Goal: Transaction & Acquisition: Download file/media

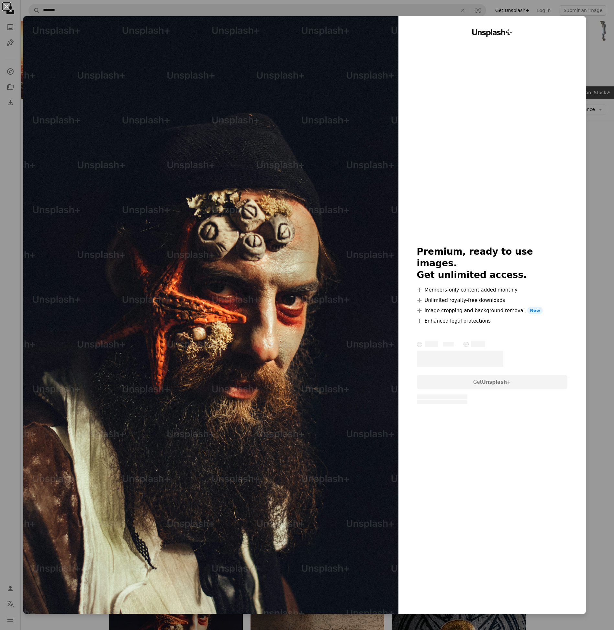
scroll to position [437, 0]
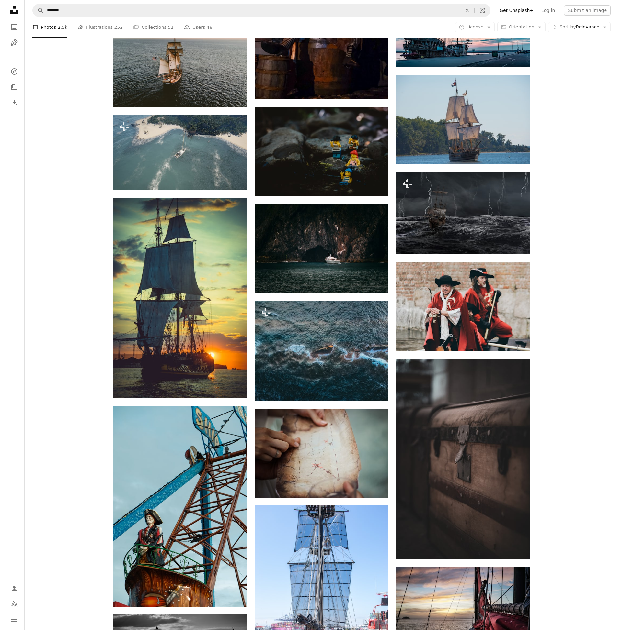
scroll to position [874, 0]
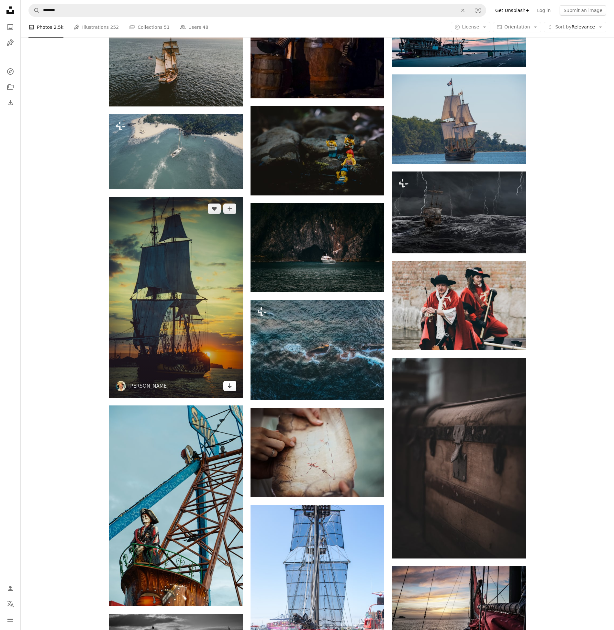
click at [228, 388] on icon "Arrow pointing down" at bounding box center [229, 386] width 5 height 8
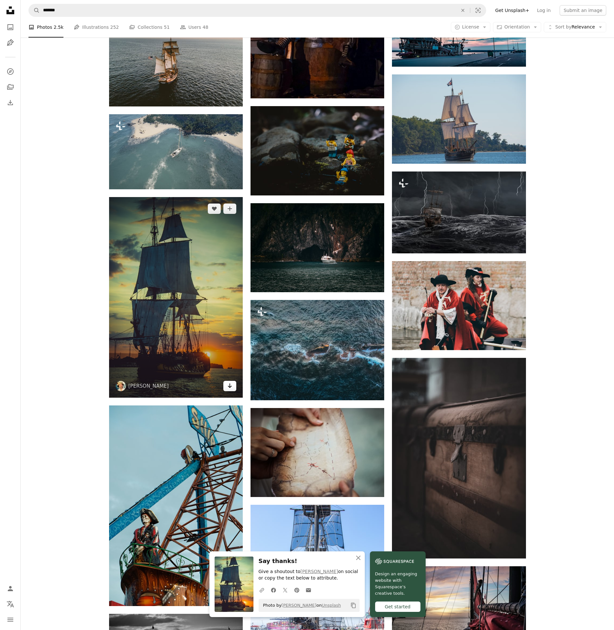
click at [231, 385] on icon "Arrow pointing down" at bounding box center [229, 386] width 5 height 8
click at [163, 320] on img at bounding box center [176, 297] width 134 height 201
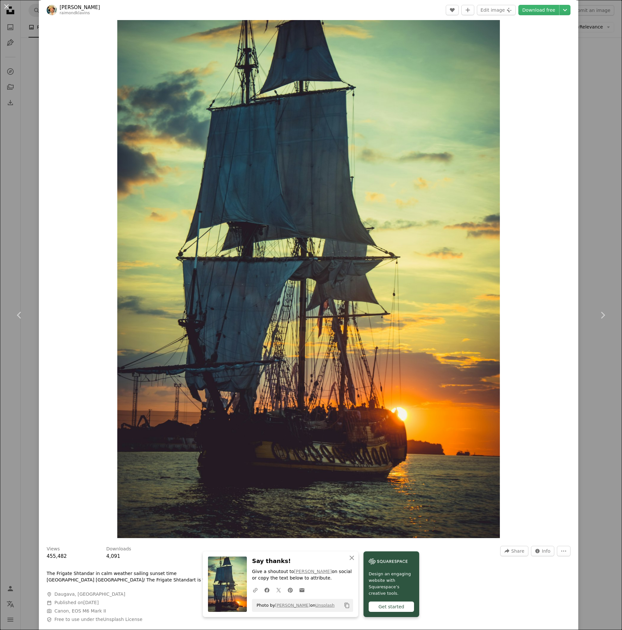
scroll to position [49, 0]
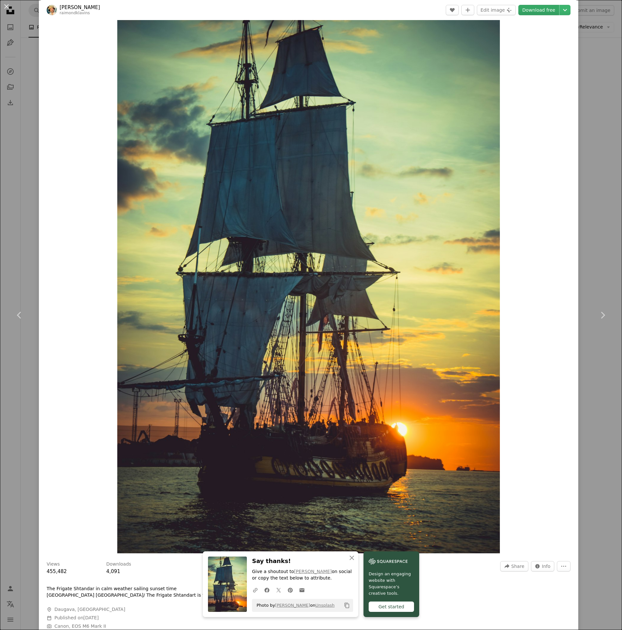
click at [544, 8] on link "Download free" at bounding box center [538, 10] width 41 height 10
